Goal: Task Accomplishment & Management: Complete application form

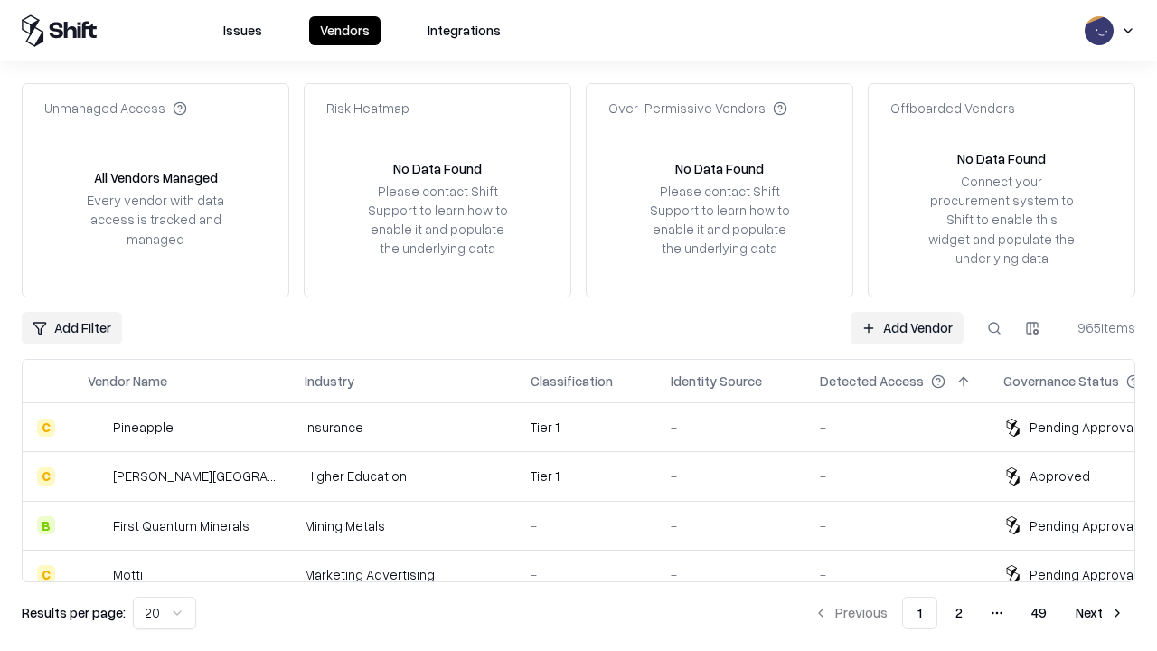
click at [907, 327] on link "Add Vendor" at bounding box center [907, 328] width 113 height 33
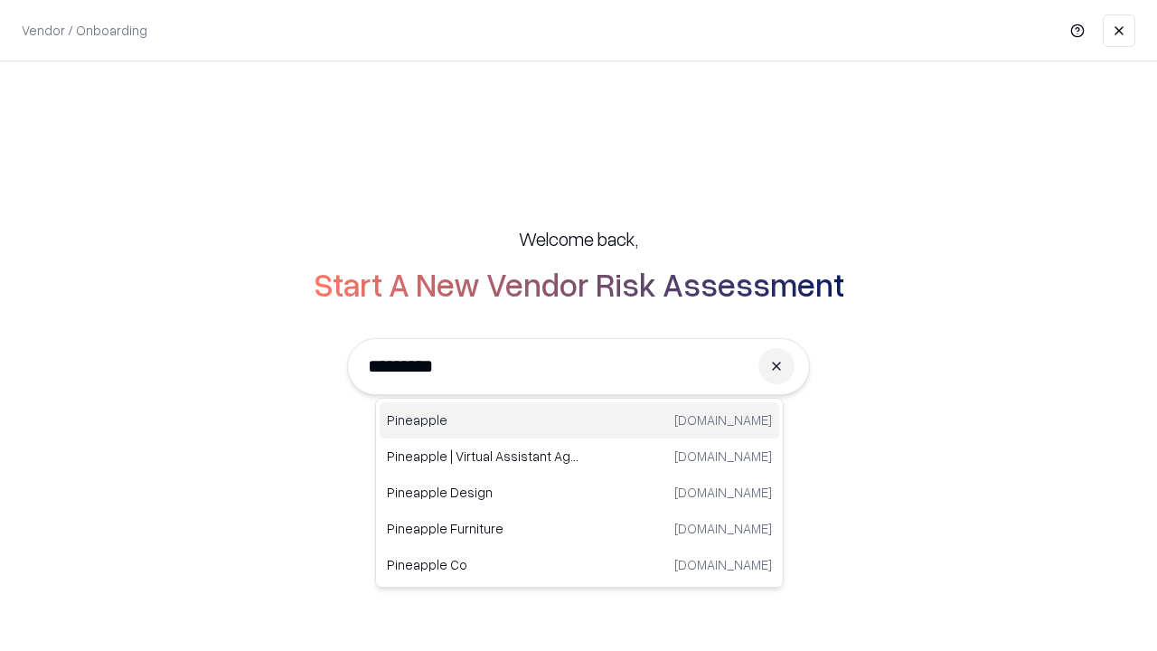
click at [579, 420] on div "Pineapple [DOMAIN_NAME]" at bounding box center [580, 420] width 400 height 36
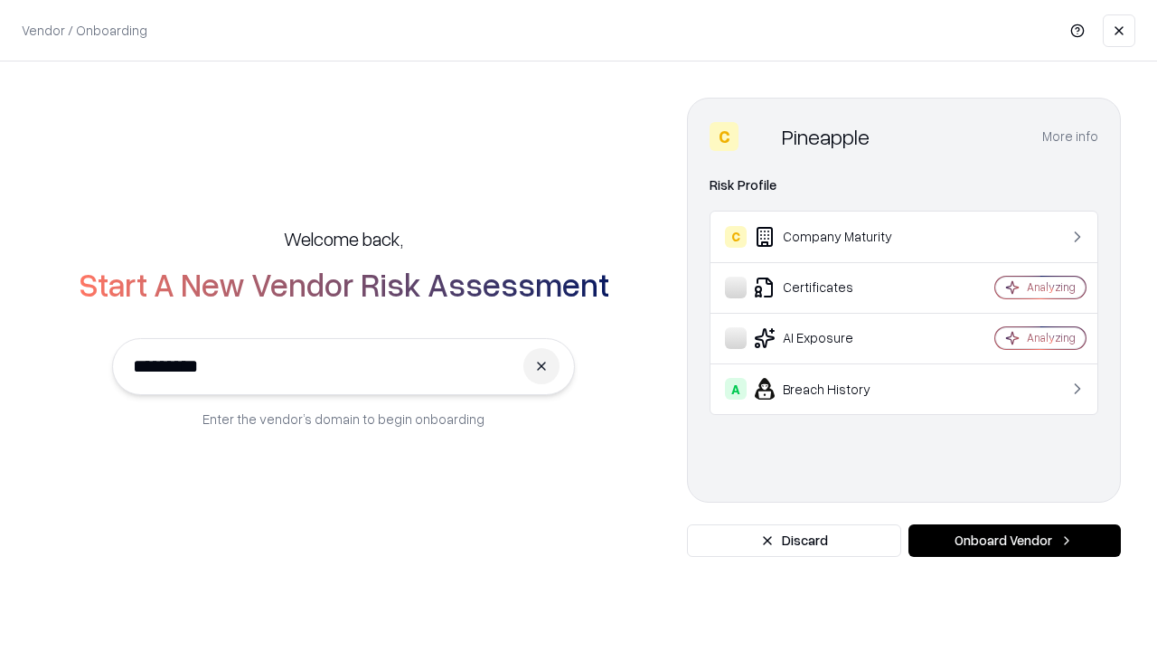
type input "*********"
click at [1014, 541] on button "Onboard Vendor" at bounding box center [1015, 540] width 212 height 33
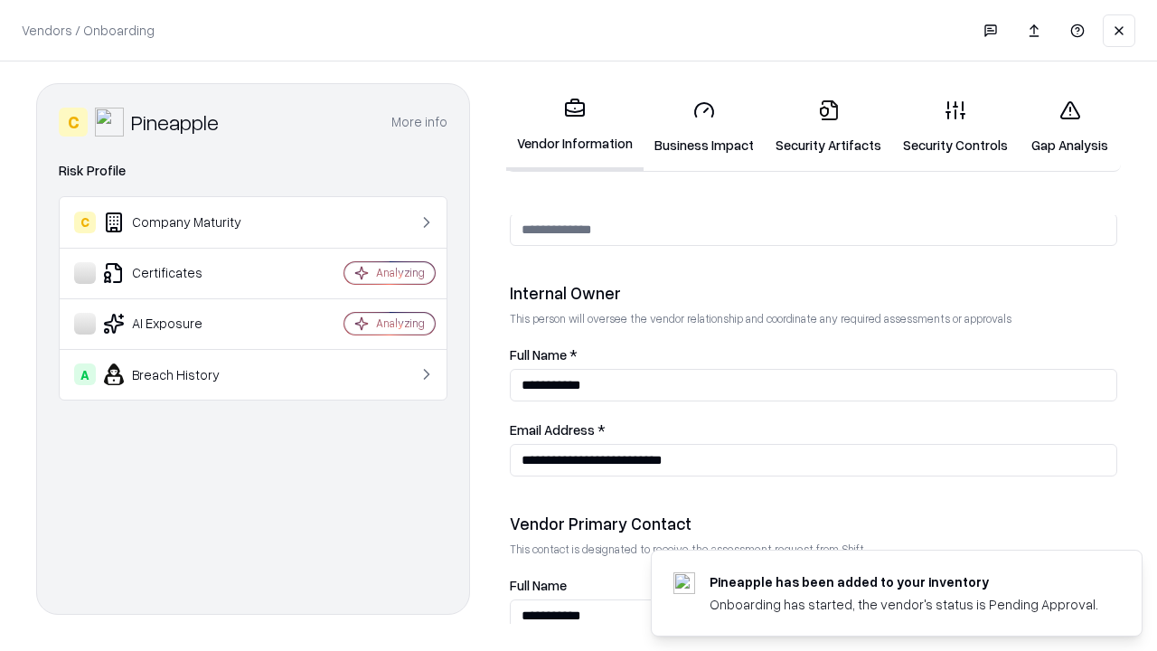
scroll to position [937, 0]
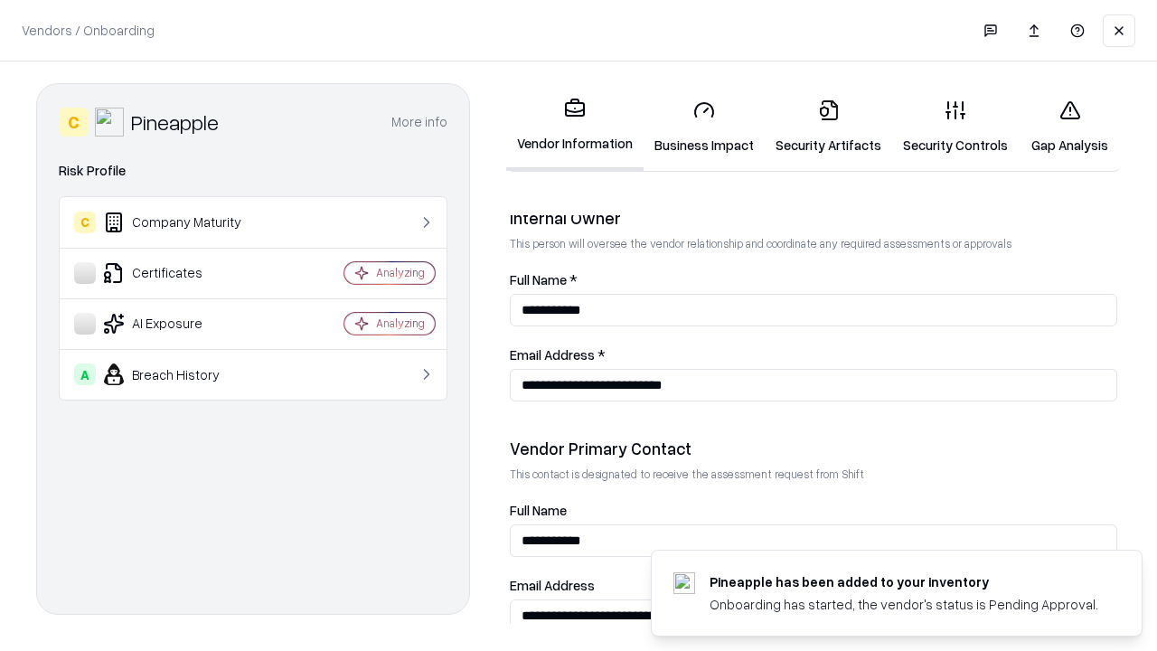
click at [704, 127] on link "Business Impact" at bounding box center [704, 127] width 121 height 84
click at [828, 127] on link "Security Artifacts" at bounding box center [828, 127] width 127 height 84
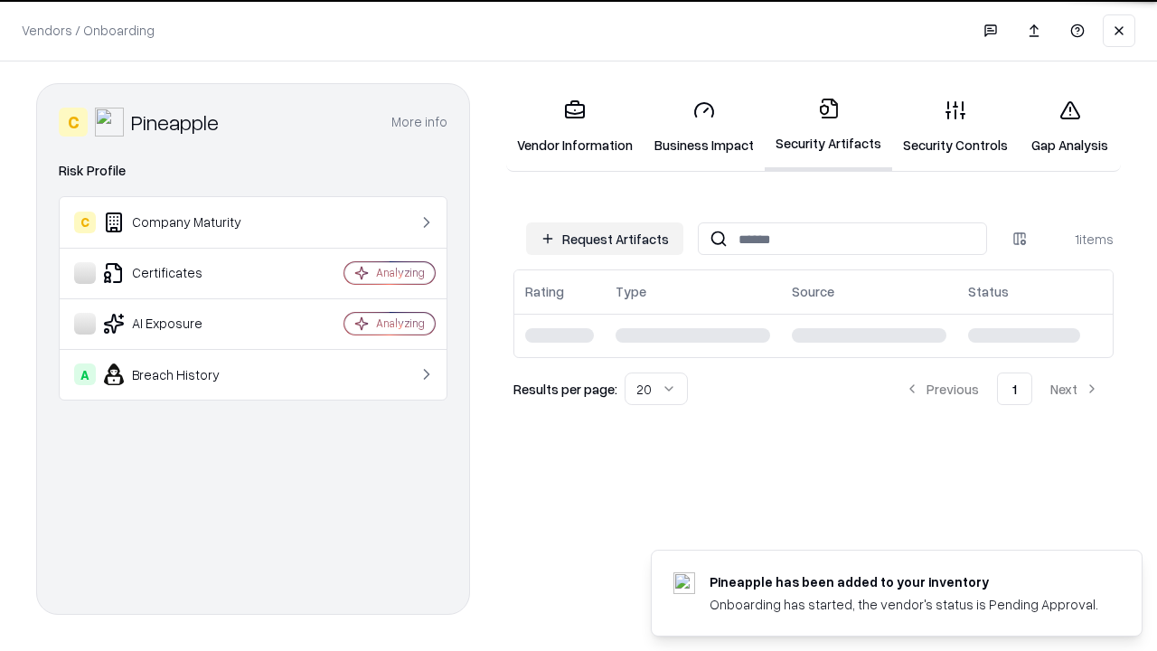
click at [605, 239] on button "Request Artifacts" at bounding box center [604, 238] width 157 height 33
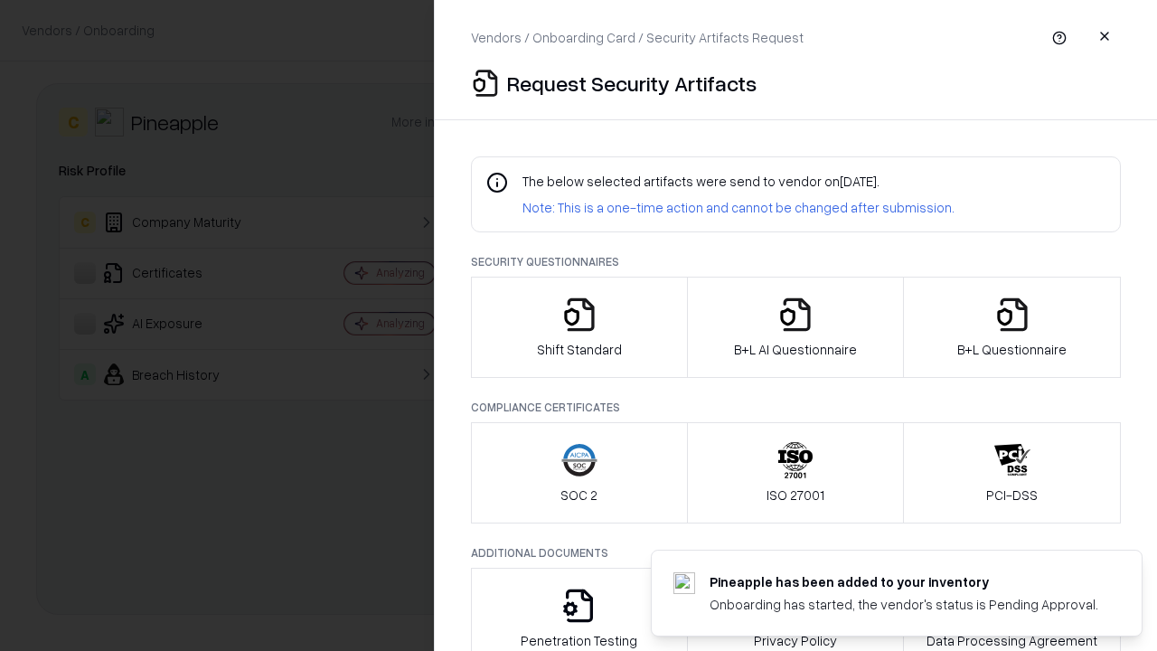
click at [579, 327] on icon "button" at bounding box center [579, 315] width 36 height 36
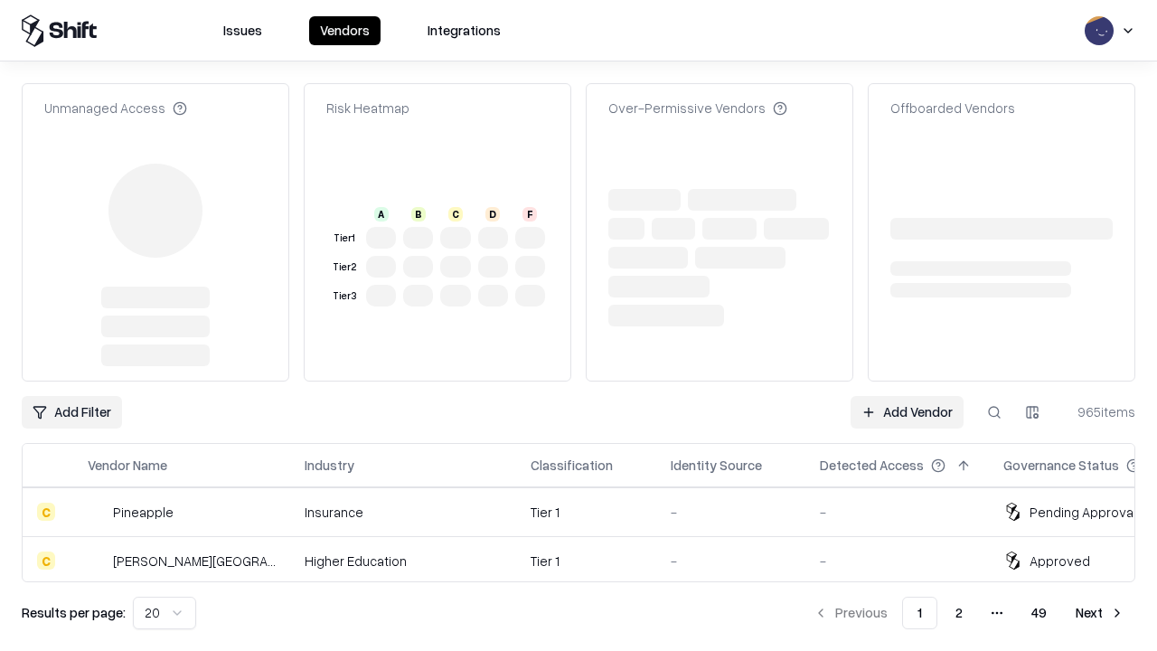
click at [907, 396] on link "Add Vendor" at bounding box center [907, 412] width 113 height 33
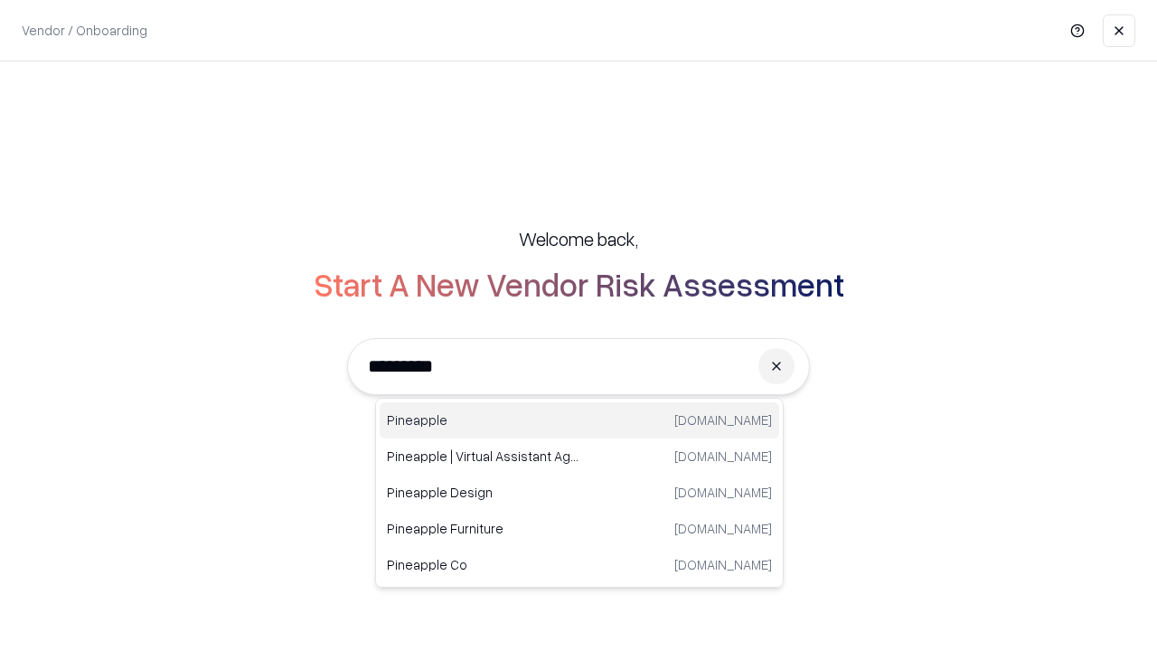
click at [579, 420] on div "Pineapple [DOMAIN_NAME]" at bounding box center [580, 420] width 400 height 36
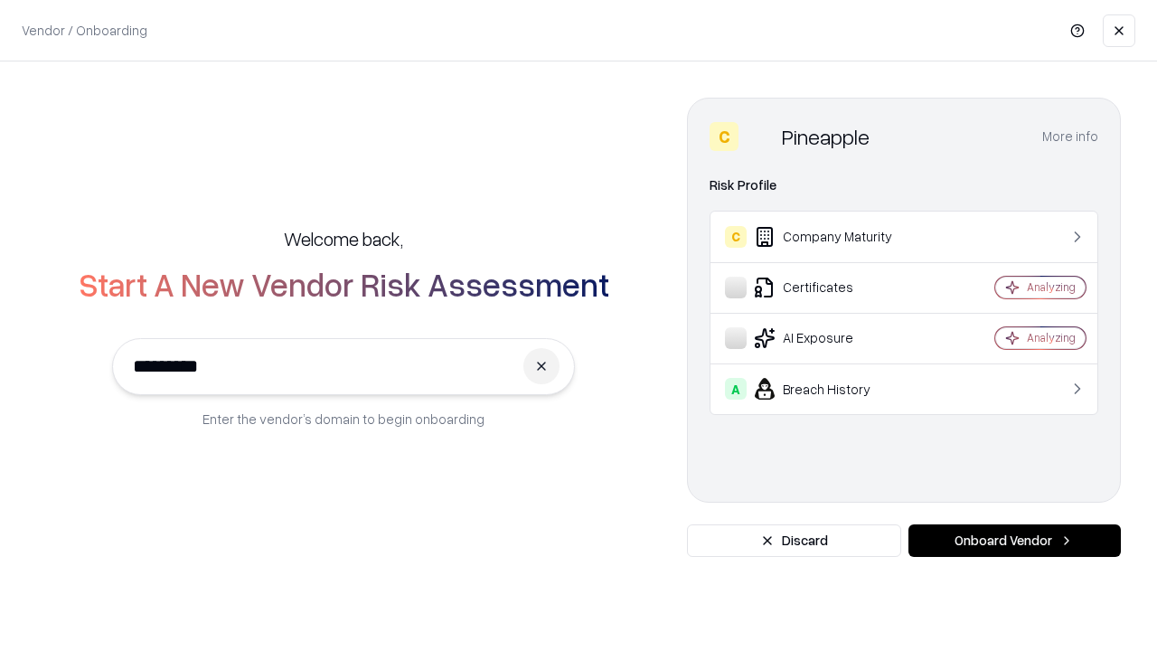
type input "*********"
click at [1014, 541] on button "Onboard Vendor" at bounding box center [1015, 540] width 212 height 33
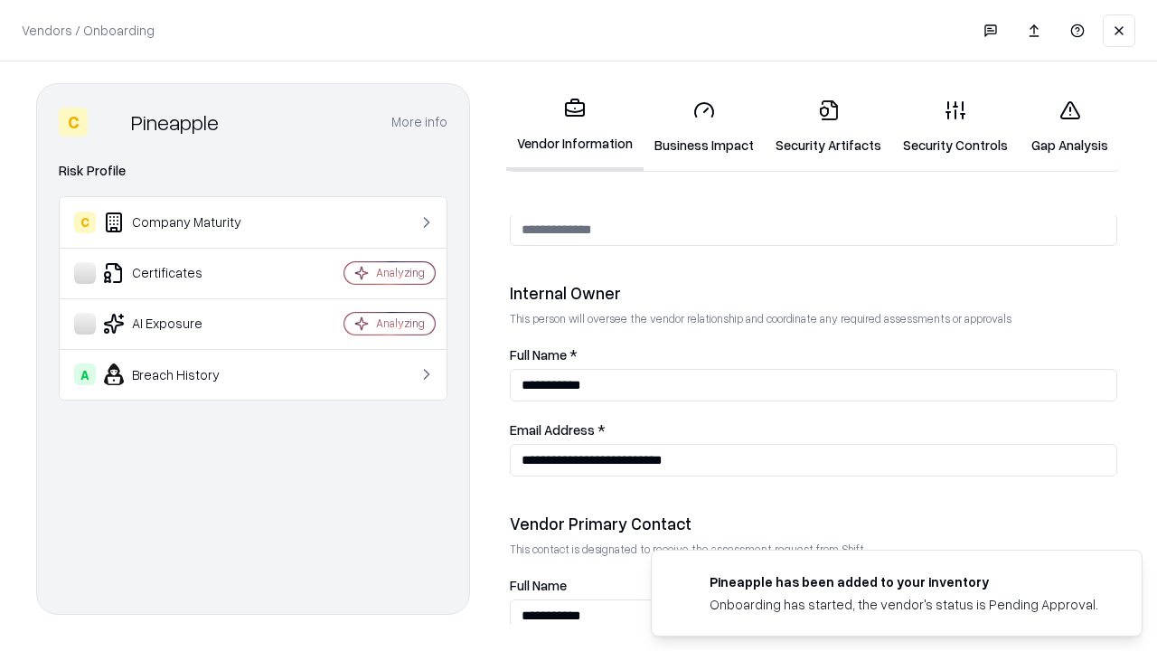
scroll to position [937, 0]
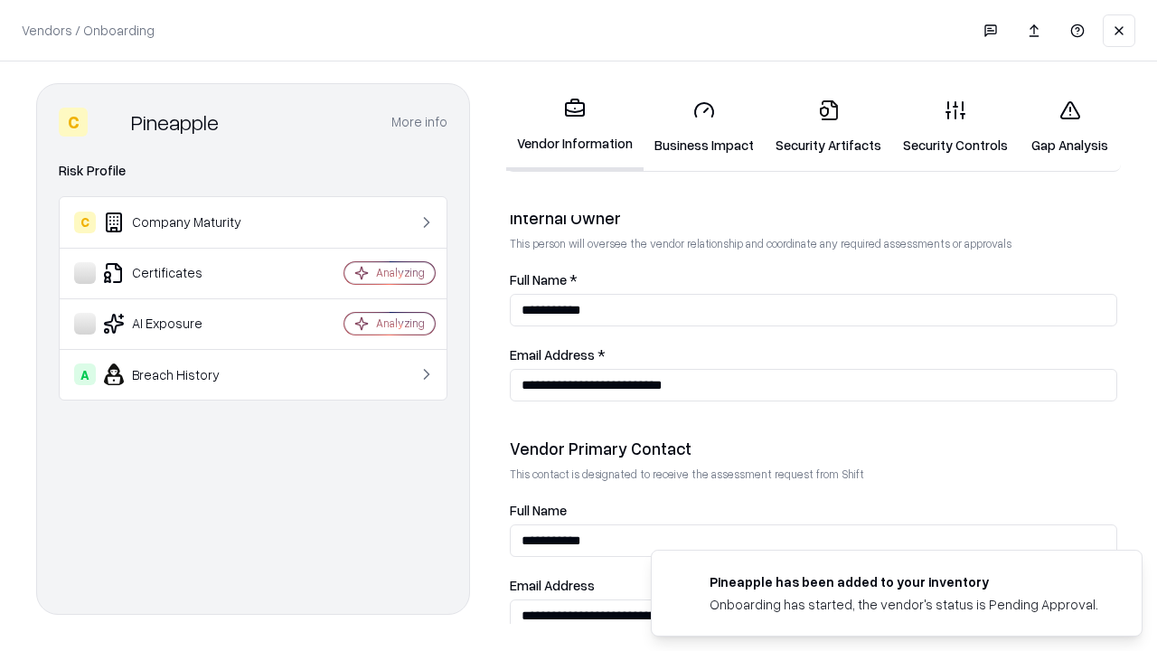
click at [1069, 127] on link "Gap Analysis" at bounding box center [1070, 127] width 102 height 84
